Goal: Transaction & Acquisition: Purchase product/service

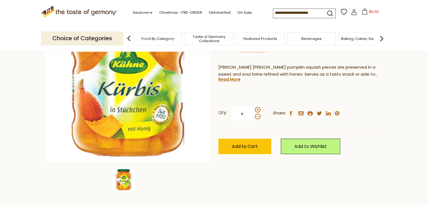
scroll to position [84, 0]
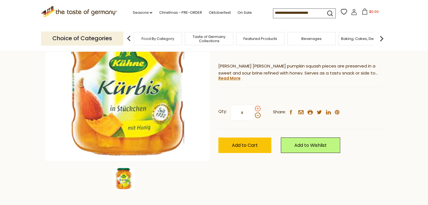
click at [258, 110] on span at bounding box center [258, 109] width 6 height 6
click at [254, 110] on input "*" at bounding box center [242, 112] width 23 height 15
click at [257, 116] on span at bounding box center [258, 116] width 6 height 6
click at [254, 116] on input "*" at bounding box center [242, 112] width 23 height 15
click at [257, 108] on span at bounding box center [258, 109] width 6 height 6
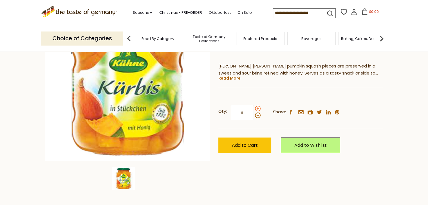
click at [254, 108] on input "*" at bounding box center [242, 112] width 23 height 15
click at [257, 143] on span "Add to Cart" at bounding box center [245, 145] width 26 height 6
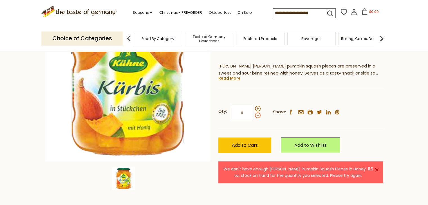
click at [255, 115] on span at bounding box center [258, 116] width 6 height 6
click at [254, 115] on input "*" at bounding box center [242, 112] width 23 height 15
type input "*"
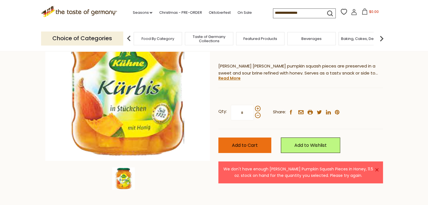
click at [250, 147] on span "Add to Cart" at bounding box center [245, 145] width 26 height 6
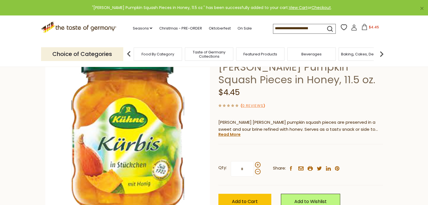
scroll to position [0, 0]
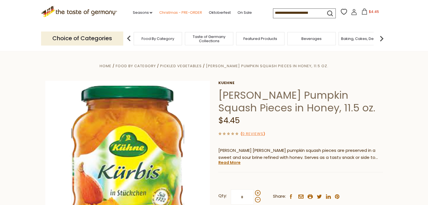
click at [173, 13] on link "Christmas - PRE-ORDER" at bounding box center [180, 13] width 43 height 6
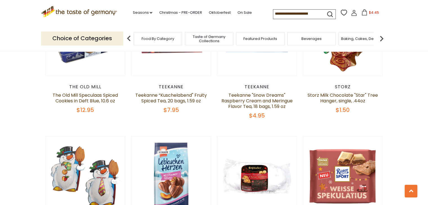
scroll to position [647, 0]
click at [171, 41] on span "Food By Category" at bounding box center [155, 39] width 33 height 4
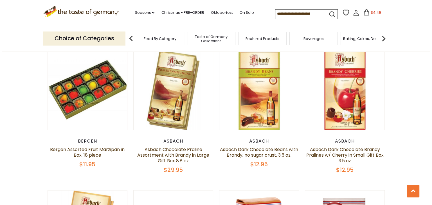
scroll to position [1013, 0]
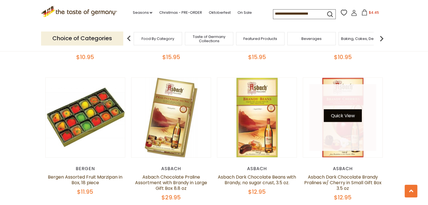
click at [348, 109] on button "Quick View" at bounding box center [343, 115] width 38 height 13
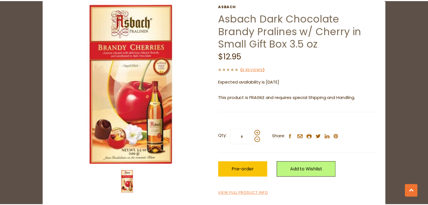
scroll to position [0, 0]
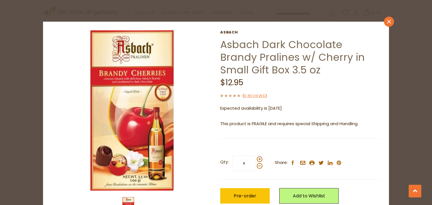
click at [387, 22] on icon at bounding box center [389, 22] width 4 height 4
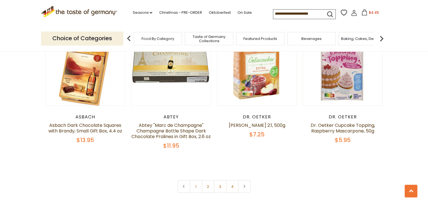
scroll to position [1181, 0]
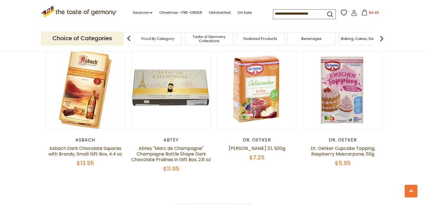
click at [181, 44] on div "Food By Category" at bounding box center [158, 38] width 48 height 13
click at [167, 42] on div "Food By Category" at bounding box center [155, 38] width 48 height 13
click at [146, 43] on div "Food By Category" at bounding box center [155, 38] width 48 height 13
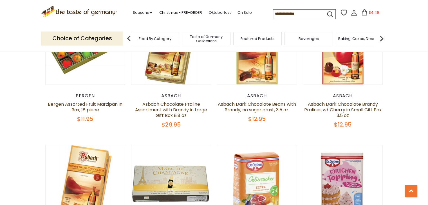
scroll to position [1069, 0]
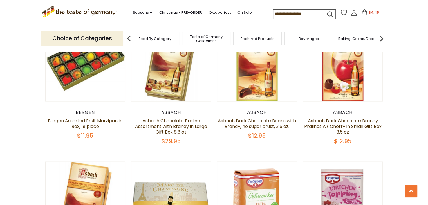
click at [128, 38] on img at bounding box center [128, 38] width 11 height 11
click at [90, 12] on icon ".st0{fill:#EDD300;} .st1{fill:#D33E21;}" at bounding box center [79, 12] width 76 height 12
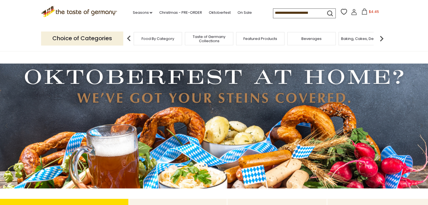
click at [172, 35] on div "Food By Category" at bounding box center [158, 38] width 48 height 13
click at [170, 39] on span "Food By Category" at bounding box center [157, 39] width 33 height 4
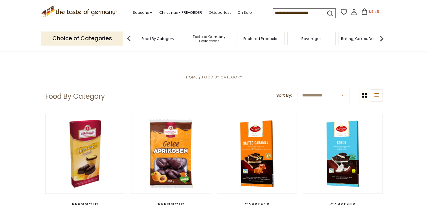
click at [219, 77] on span "Food By Category" at bounding box center [222, 77] width 40 height 5
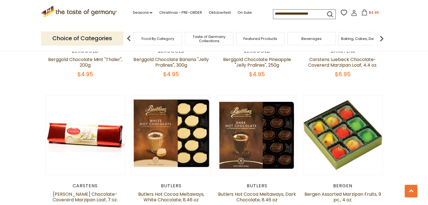
scroll to position [900, 0]
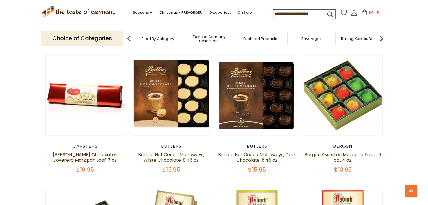
click at [383, 38] on img at bounding box center [381, 38] width 11 height 11
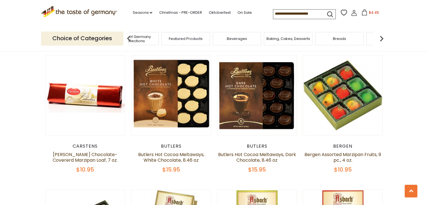
click at [381, 39] on img at bounding box center [381, 38] width 11 height 11
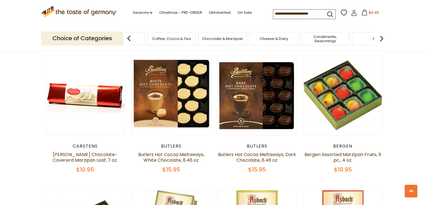
click at [381, 39] on img at bounding box center [381, 38] width 11 height 11
click at [343, 41] on span "Jams and Honey" at bounding box center [352, 39] width 31 height 4
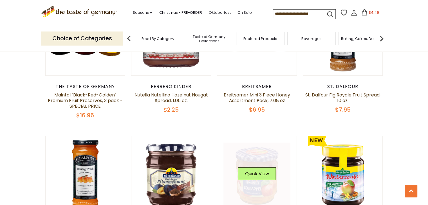
scroll to position [169, 0]
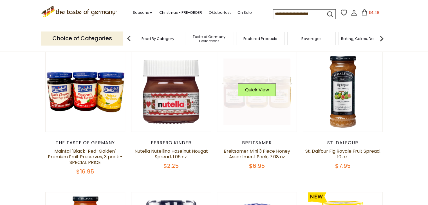
click at [258, 108] on link at bounding box center [256, 92] width 67 height 67
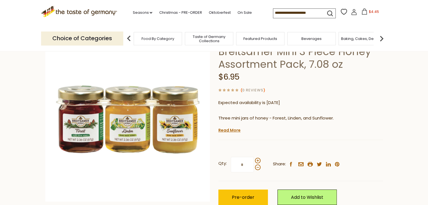
scroll to position [56, 0]
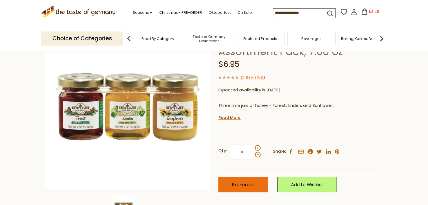
click at [253, 182] on span "Pre-order" at bounding box center [243, 184] width 23 height 6
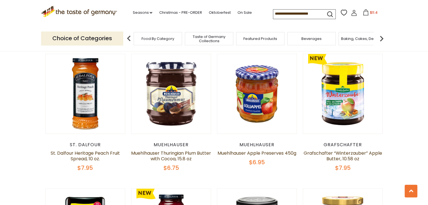
scroll to position [309, 0]
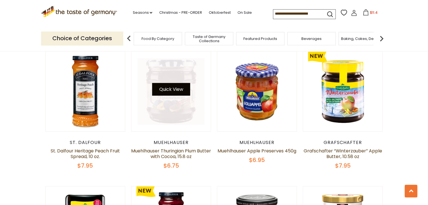
click at [177, 91] on button "Quick View" at bounding box center [171, 89] width 38 height 13
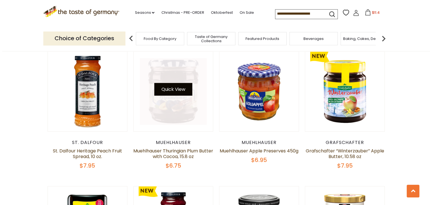
scroll to position [311, 0]
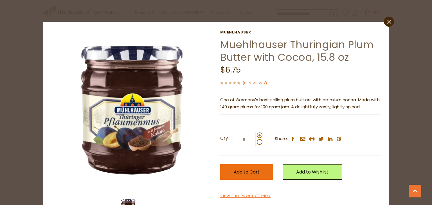
click at [234, 171] on span "Add to Cart" at bounding box center [247, 172] width 26 height 6
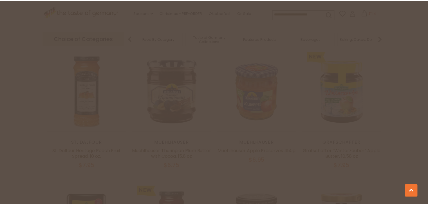
scroll to position [309, 0]
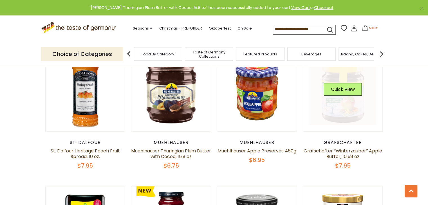
click at [340, 109] on link at bounding box center [342, 91] width 67 height 67
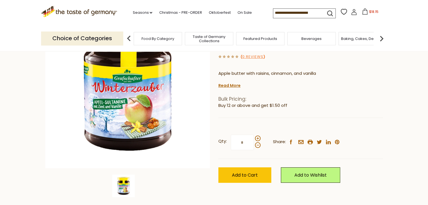
scroll to position [84, 0]
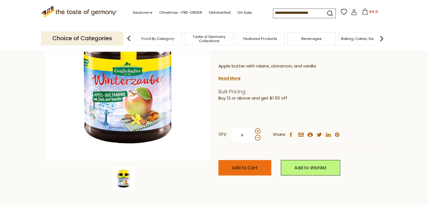
click at [241, 167] on span "Add to Cart" at bounding box center [245, 168] width 26 height 6
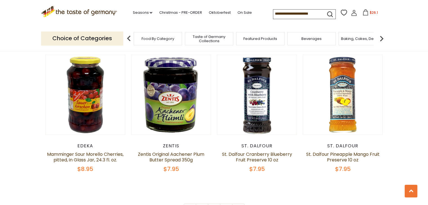
scroll to position [1259, 0]
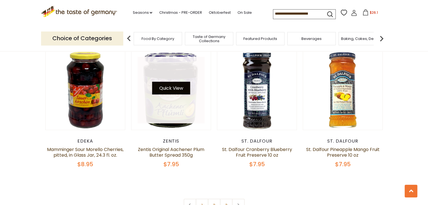
click at [177, 90] on button "Quick View" at bounding box center [171, 88] width 38 height 13
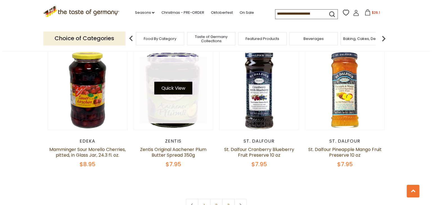
scroll to position [1260, 0]
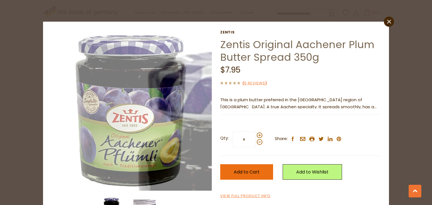
click at [245, 172] on span "Add to Cart" at bounding box center [247, 172] width 26 height 6
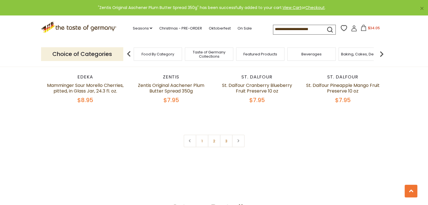
scroll to position [1371, 0]
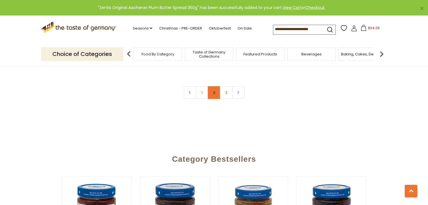
click at [214, 92] on link "2" at bounding box center [214, 92] width 13 height 13
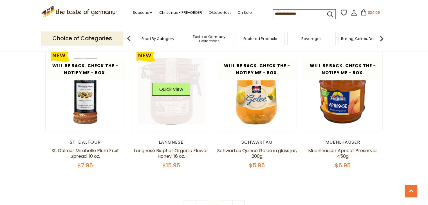
scroll to position [1348, 0]
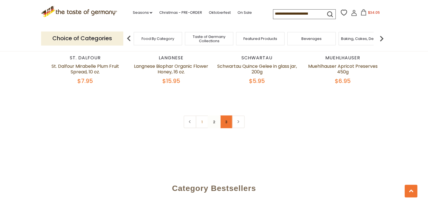
click at [224, 122] on link "3" at bounding box center [226, 122] width 13 height 13
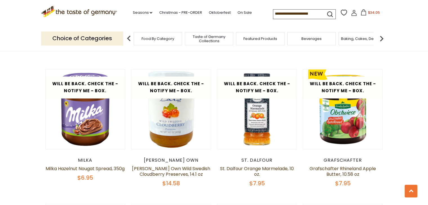
scroll to position [392, 0]
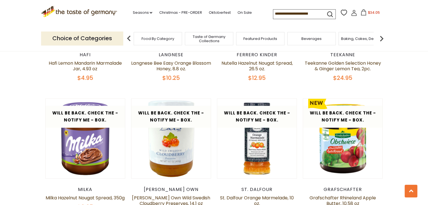
click at [380, 37] on img at bounding box center [381, 38] width 11 height 11
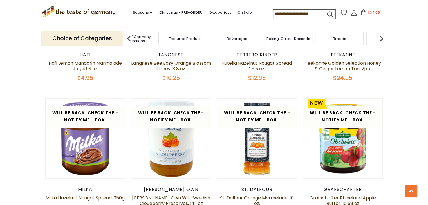
click at [380, 37] on img at bounding box center [381, 38] width 11 height 11
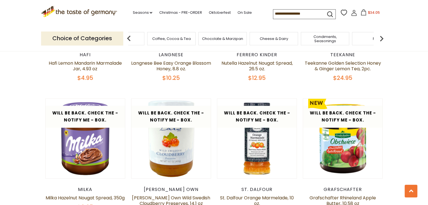
click at [380, 37] on img at bounding box center [381, 38] width 11 height 11
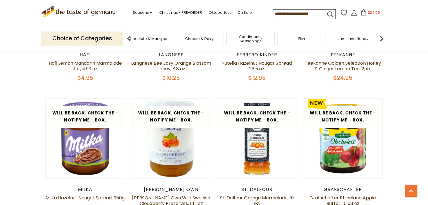
click at [268, 41] on span "Condiments, Seasonings" at bounding box center [250, 39] width 45 height 8
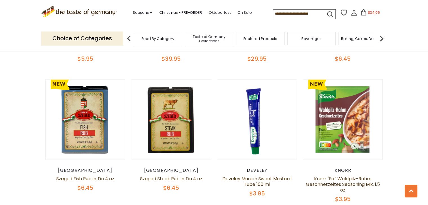
scroll to position [450, 0]
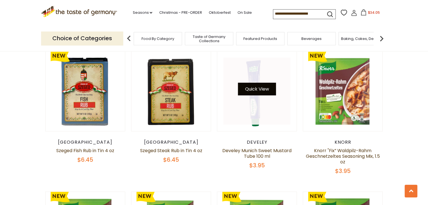
click at [261, 86] on button "Quick View" at bounding box center [257, 89] width 38 height 13
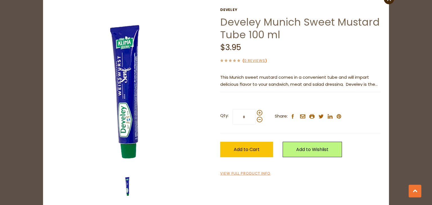
scroll to position [28, 0]
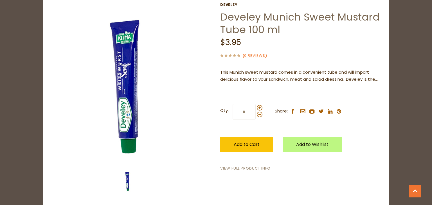
click at [246, 168] on link "View Full Product Info" at bounding box center [245, 169] width 50 height 6
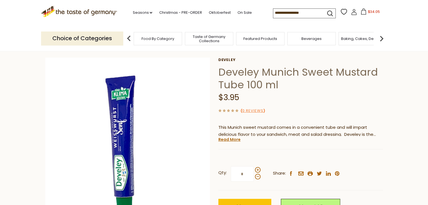
scroll to position [28, 0]
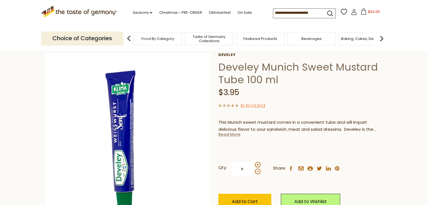
click at [235, 136] on link "Read More" at bounding box center [229, 135] width 22 height 6
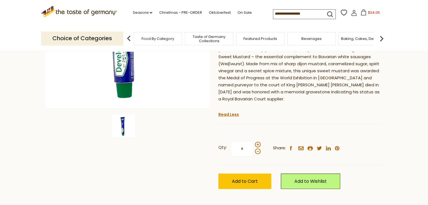
scroll to position [141, 0]
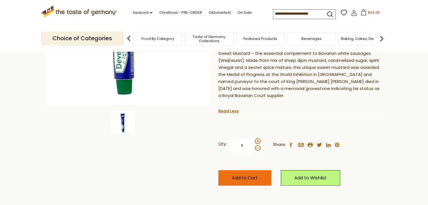
click at [248, 175] on span "Add to Cart" at bounding box center [245, 178] width 26 height 6
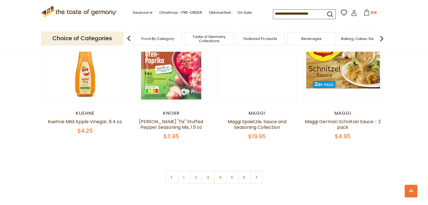
scroll to position [1315, 0]
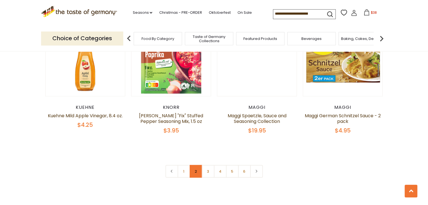
click at [197, 165] on link "2" at bounding box center [196, 171] width 13 height 13
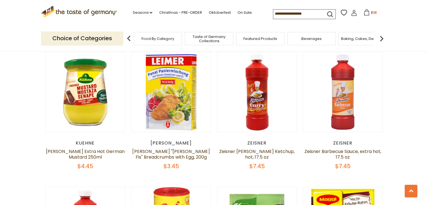
scroll to position [448, 0]
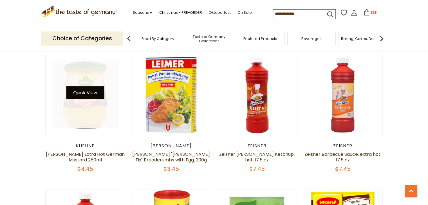
click at [86, 93] on button "Quick View" at bounding box center [85, 92] width 38 height 13
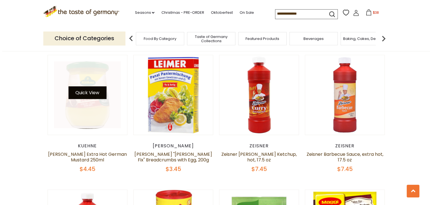
scroll to position [449, 0]
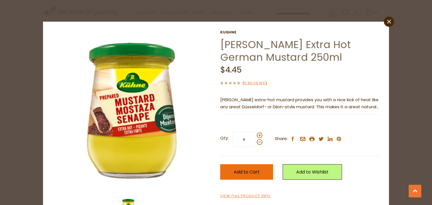
click at [252, 173] on span "Add to Cart" at bounding box center [247, 172] width 26 height 6
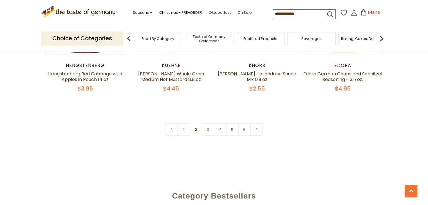
scroll to position [1376, 0]
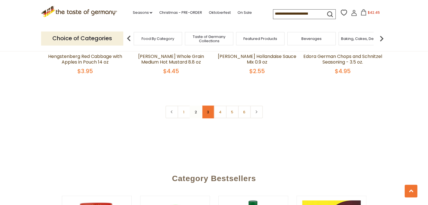
click at [210, 106] on link "3" at bounding box center [208, 112] width 13 height 13
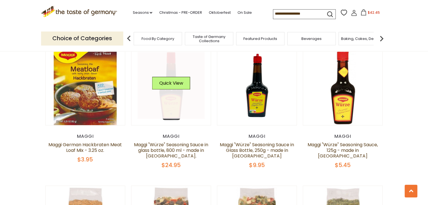
scroll to position [307, 0]
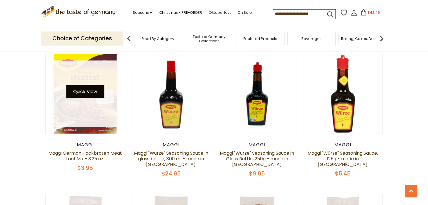
click at [91, 93] on button "Quick View" at bounding box center [85, 91] width 38 height 13
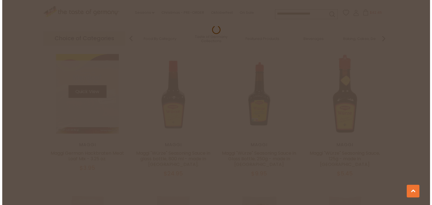
scroll to position [308, 0]
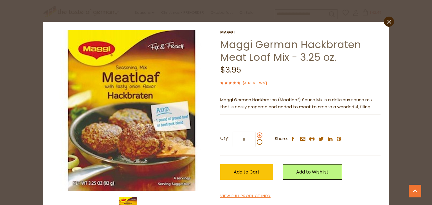
click at [258, 136] on span at bounding box center [260, 135] width 6 height 6
click at [256, 136] on input "*" at bounding box center [244, 139] width 23 height 15
type input "*"
click at [250, 172] on span "Add to Cart" at bounding box center [247, 172] width 26 height 6
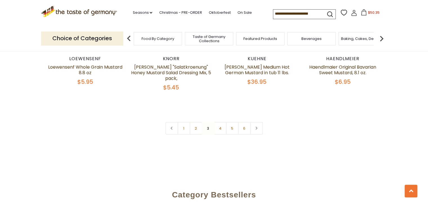
scroll to position [1348, 0]
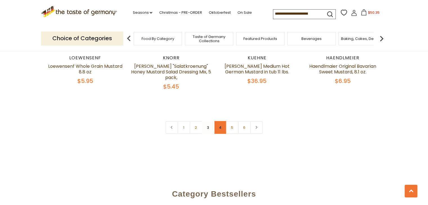
click at [218, 122] on link "4" at bounding box center [220, 127] width 13 height 13
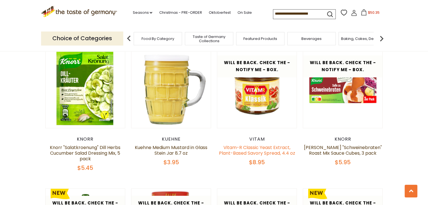
scroll to position [279, 0]
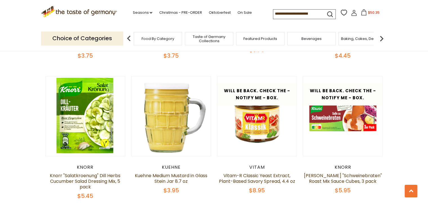
click at [382, 41] on img at bounding box center [381, 38] width 11 height 11
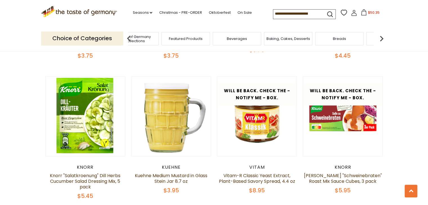
click at [382, 41] on img at bounding box center [381, 38] width 11 height 11
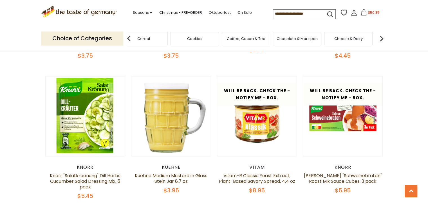
click at [382, 41] on img at bounding box center [381, 38] width 11 height 11
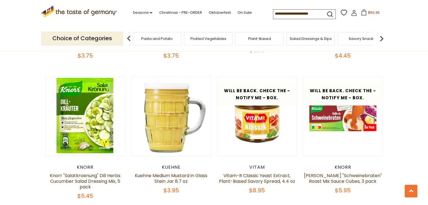
click at [382, 41] on img at bounding box center [381, 38] width 11 height 11
click at [297, 44] on div "Savory Snacks" at bounding box center [287, 38] width 48 height 13
click at [285, 37] on span "Savory Snacks" at bounding box center [287, 39] width 27 height 4
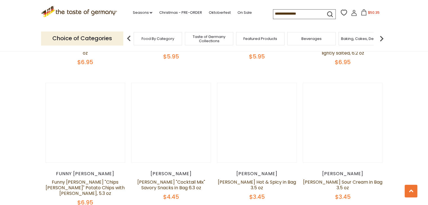
scroll to position [984, 0]
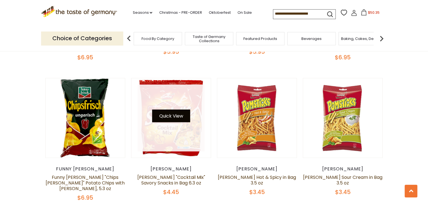
click at [176, 109] on button "Quick View" at bounding box center [171, 115] width 38 height 13
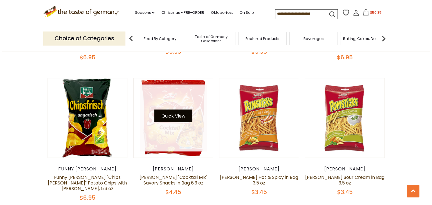
scroll to position [986, 0]
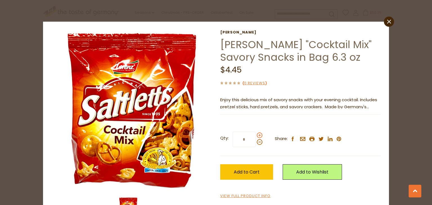
click at [257, 135] on span at bounding box center [260, 135] width 6 height 6
click at [256, 135] on input "*" at bounding box center [244, 139] width 23 height 15
click at [257, 135] on span at bounding box center [260, 135] width 6 height 6
click at [256, 135] on input "*" at bounding box center [244, 139] width 23 height 15
click at [257, 135] on span at bounding box center [260, 135] width 6 height 6
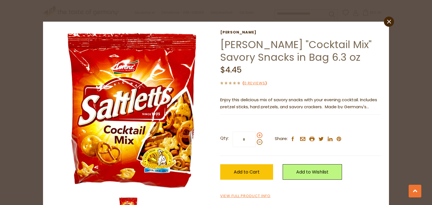
click at [256, 135] on input "*" at bounding box center [244, 139] width 23 height 15
type input "*"
click at [254, 176] on button "Add to Cart" at bounding box center [246, 171] width 53 height 15
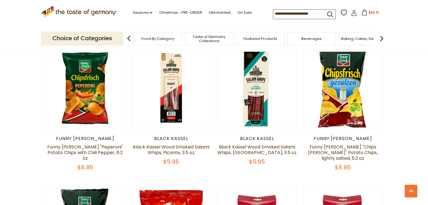
scroll to position [872, 0]
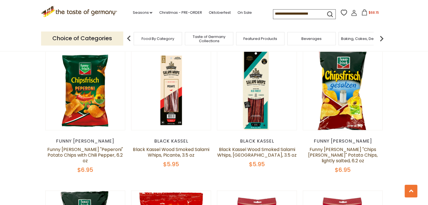
click at [373, 12] on span "$68.15" at bounding box center [373, 12] width 10 height 5
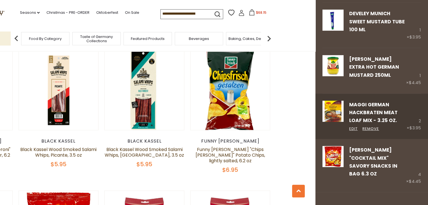
scroll to position [300, 0]
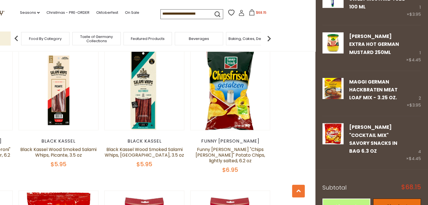
click at [392, 199] on link "Checkout" at bounding box center [397, 206] width 48 height 15
